Goal: Navigation & Orientation: Find specific page/section

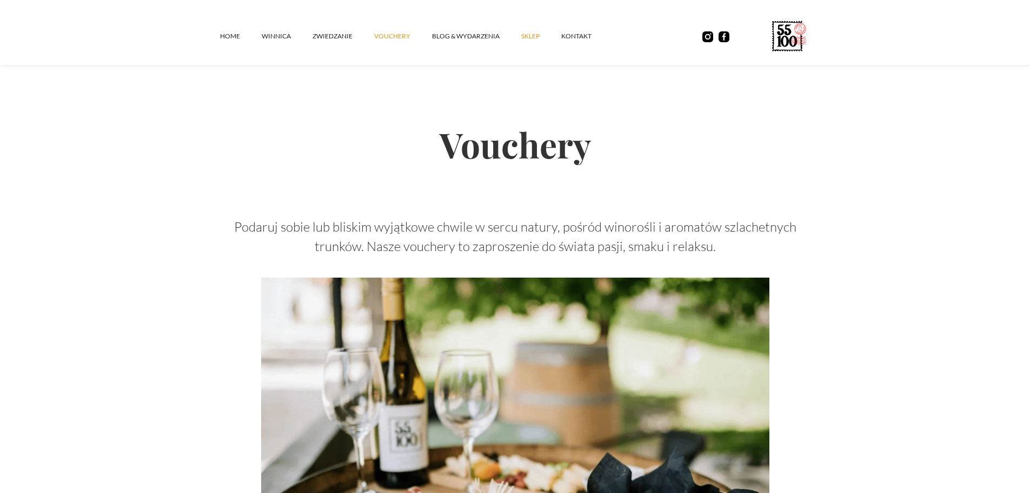
click at [526, 36] on link "SKLEP" at bounding box center [541, 36] width 40 height 32
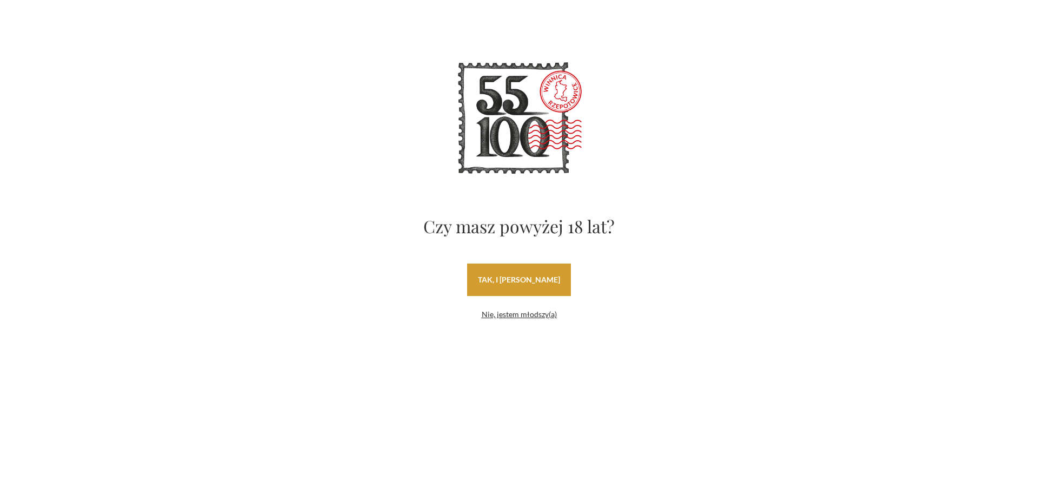
click at [535, 282] on link "tak, i [PERSON_NAME]" at bounding box center [519, 279] width 104 height 32
